Goal: Task Accomplishment & Management: Manage account settings

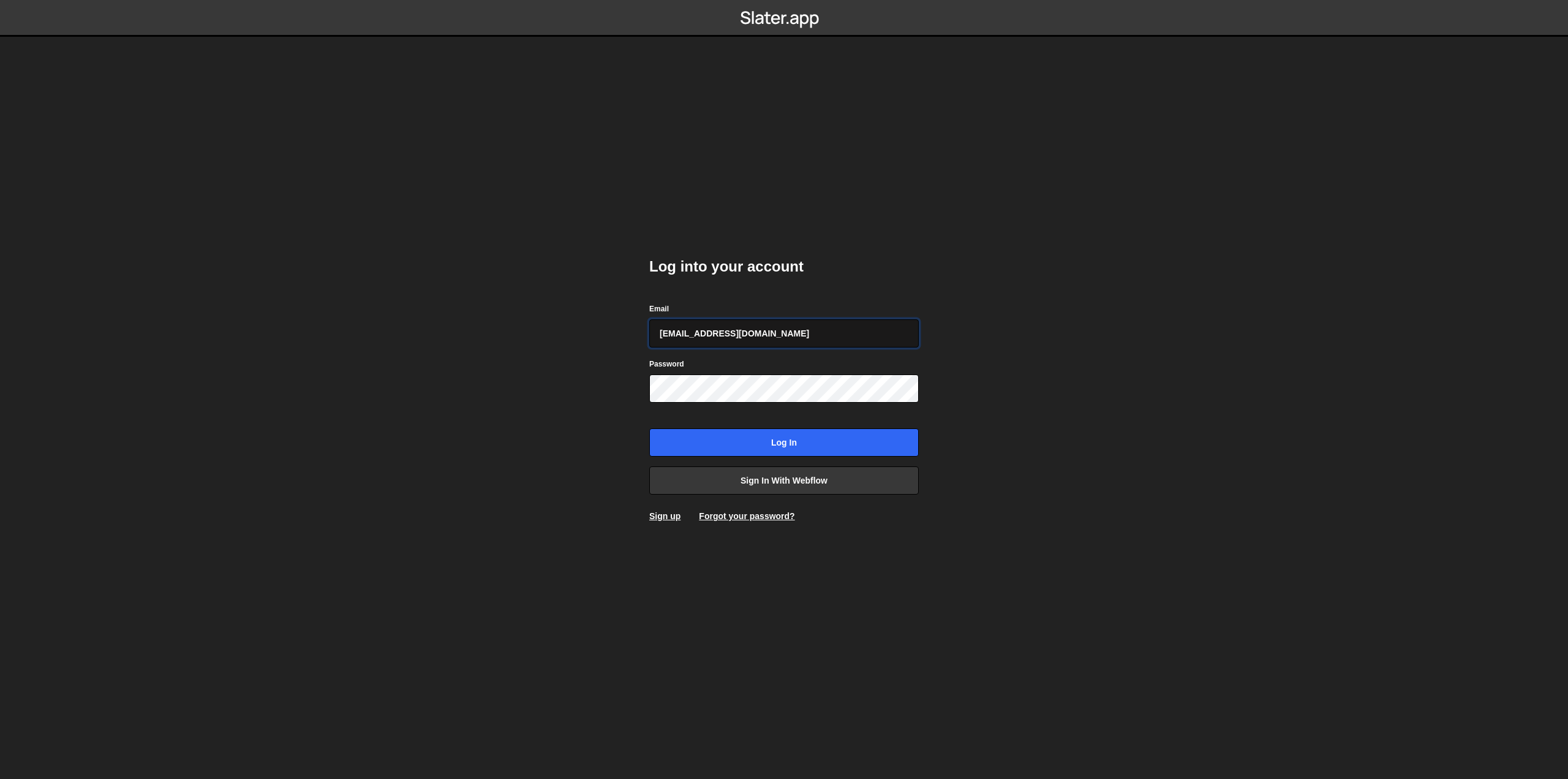
click at [752, 332] on input "[EMAIL_ADDRESS][DOMAIN_NAME]" at bounding box center [784, 332] width 270 height 28
type input "[EMAIL_ADDRESS][PERSON_NAME][DOMAIN_NAME]"
click at [730, 448] on input "Log in" at bounding box center [784, 442] width 270 height 28
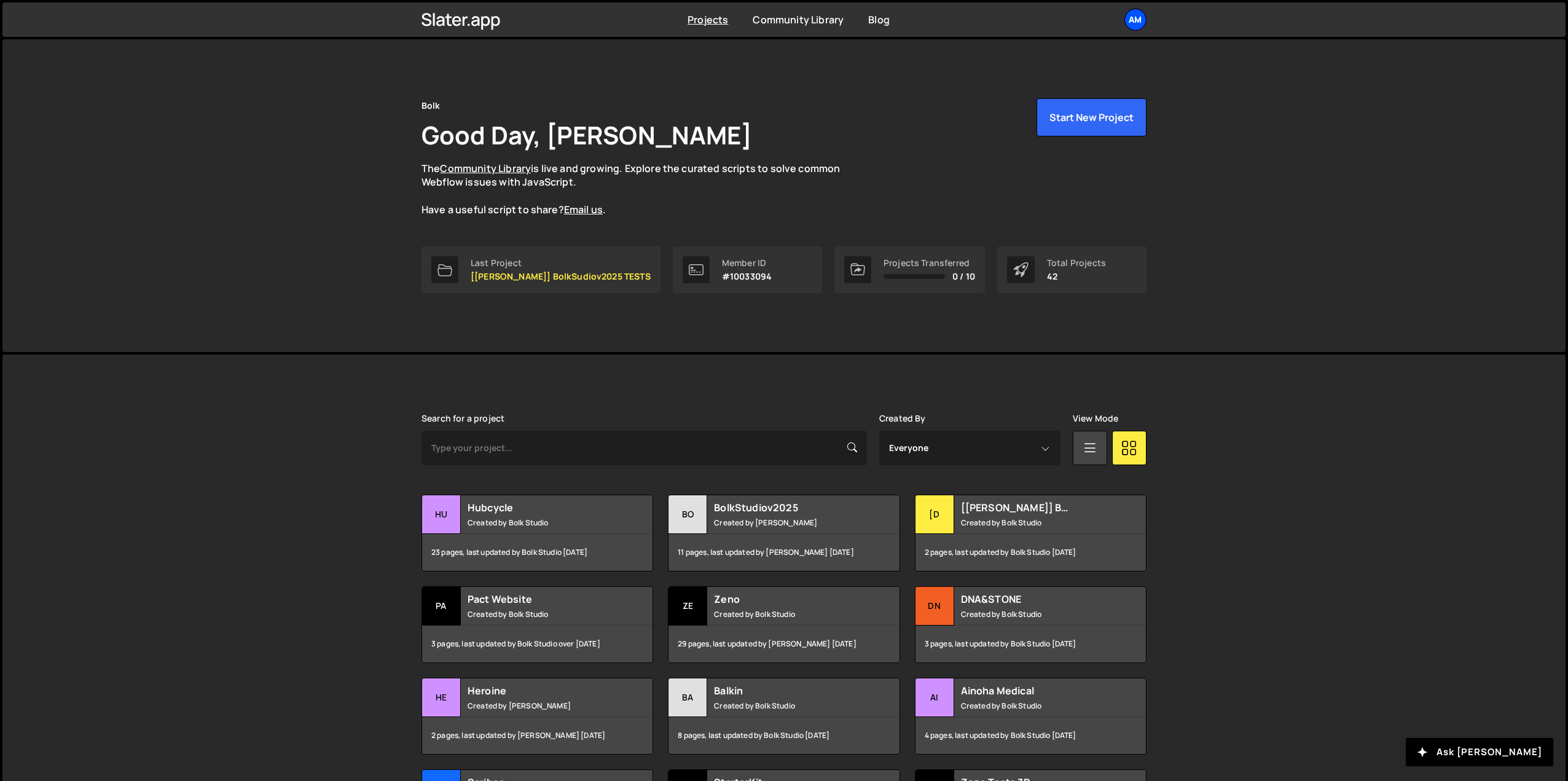
click at [1136, 23] on div "Am" at bounding box center [1135, 19] width 22 height 22
click at [1037, 136] on link "Billing" at bounding box center [1070, 137] width 152 height 21
